Goal: Find specific page/section: Find specific page/section

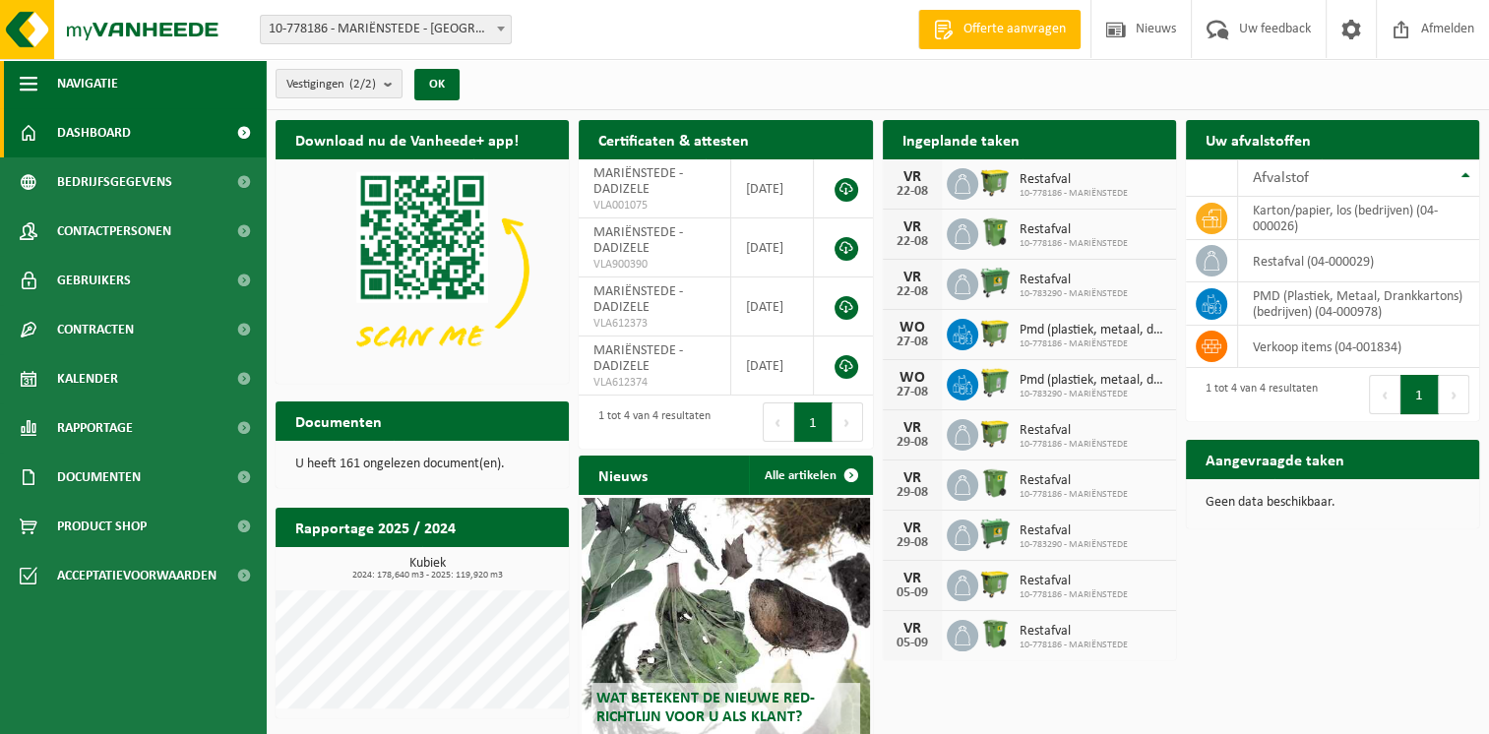
click at [33, 80] on span "button" at bounding box center [29, 83] width 18 height 49
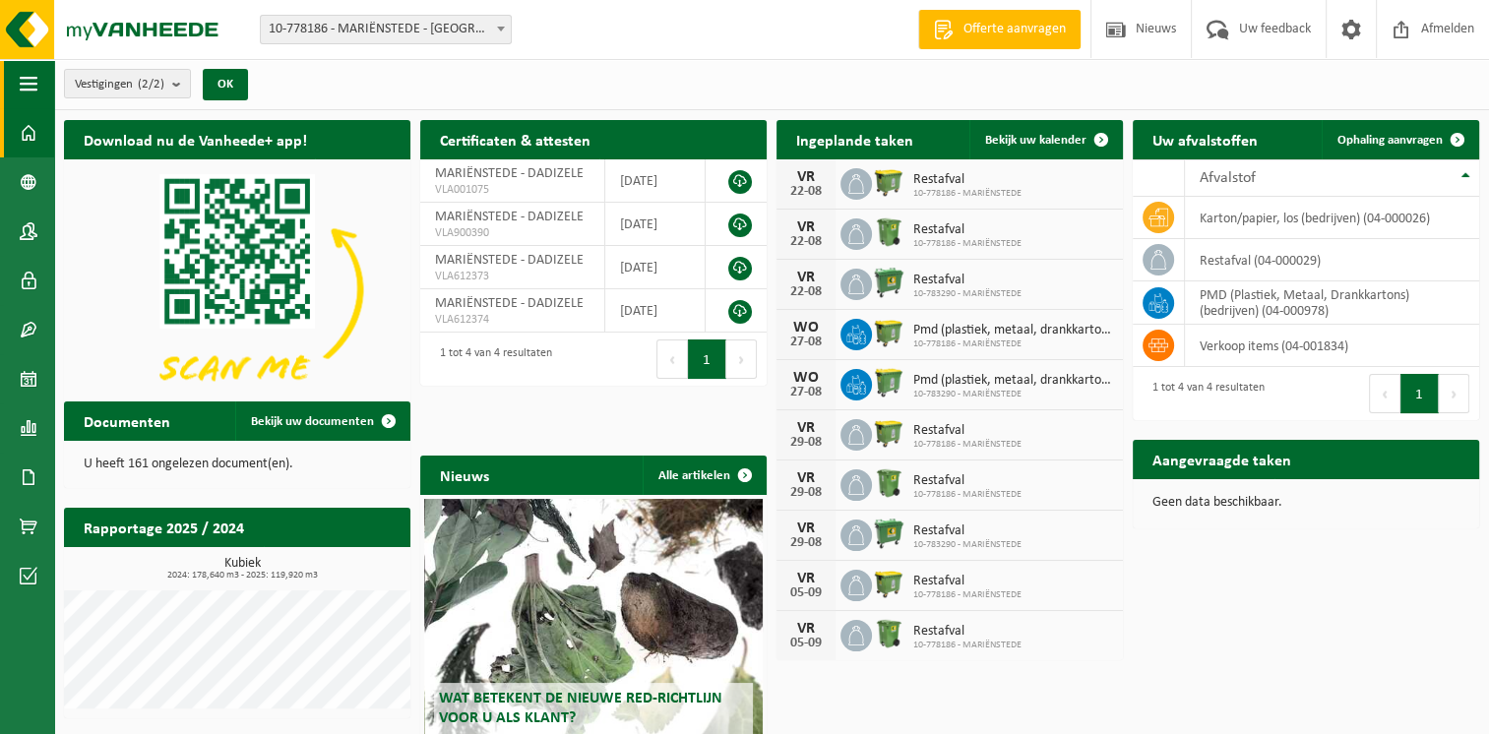
click at [33, 80] on span "button" at bounding box center [29, 83] width 18 height 49
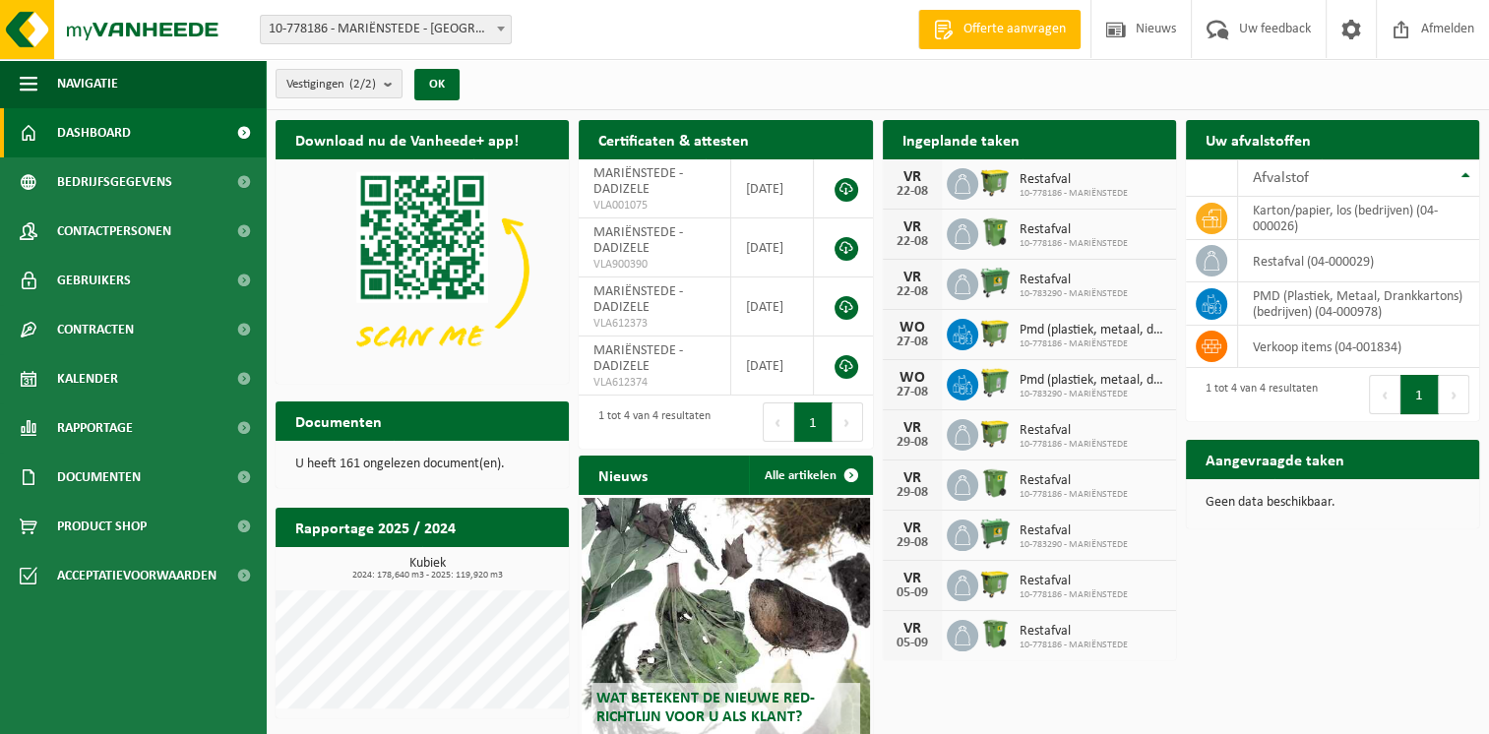
click at [111, 136] on span "Dashboard" at bounding box center [94, 132] width 74 height 49
click at [114, 225] on span "Contactpersonen" at bounding box center [114, 231] width 114 height 49
